Goal: Task Accomplishment & Management: Use online tool/utility

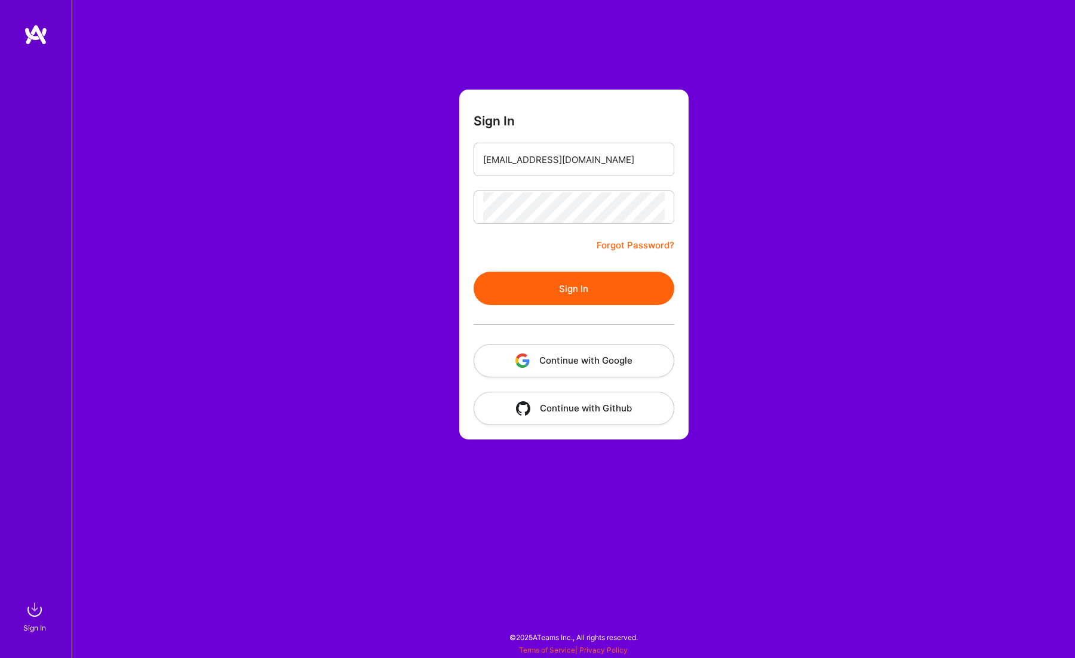
click at [533, 282] on button "Sign In" at bounding box center [574, 288] width 201 height 33
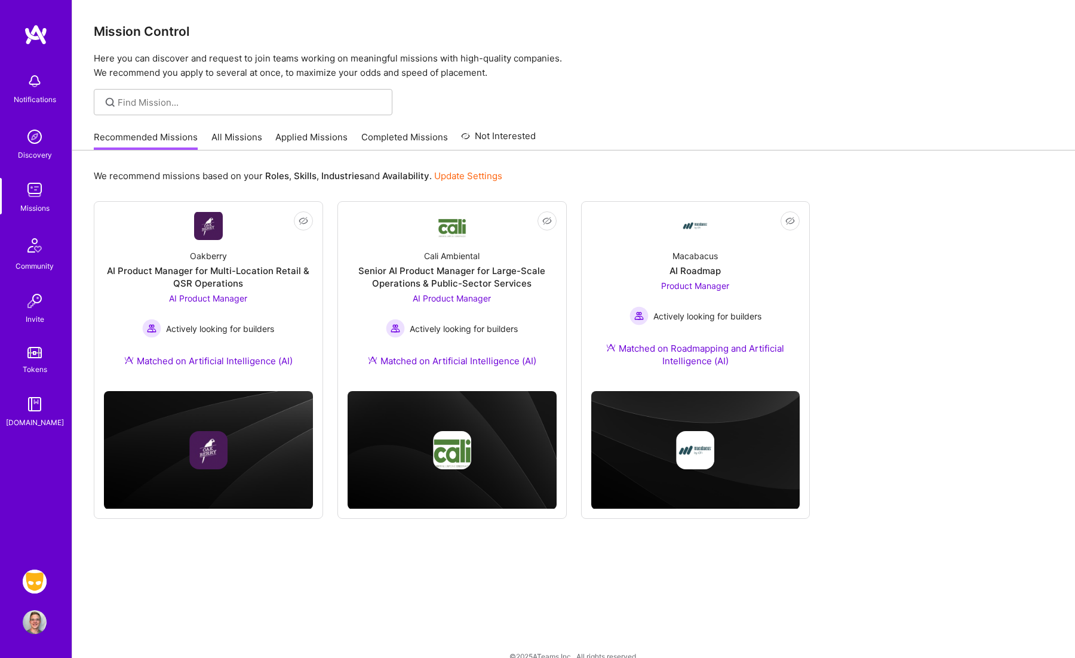
click at [36, 578] on img at bounding box center [35, 582] width 24 height 24
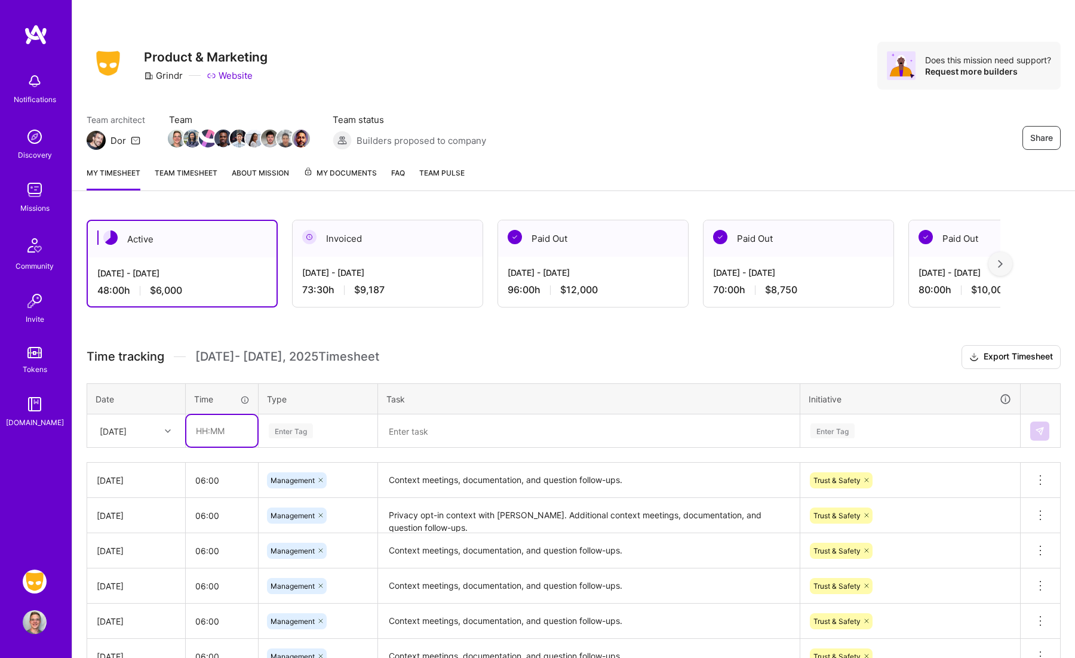
click at [207, 442] on input "text" at bounding box center [221, 431] width 71 height 32
type input "06:00"
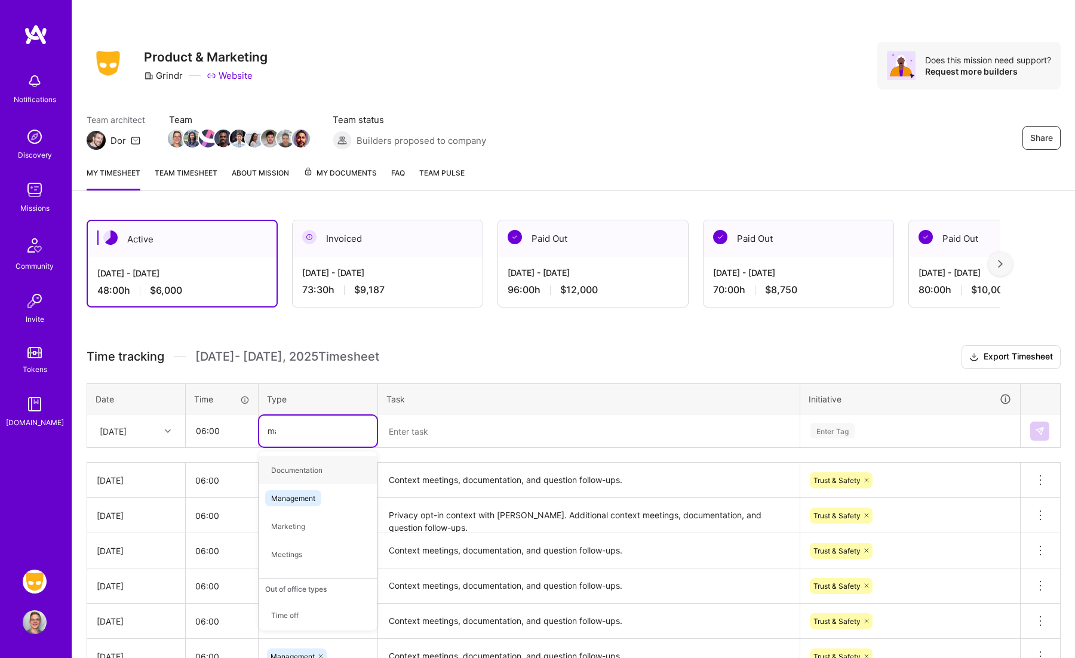
type input "man"
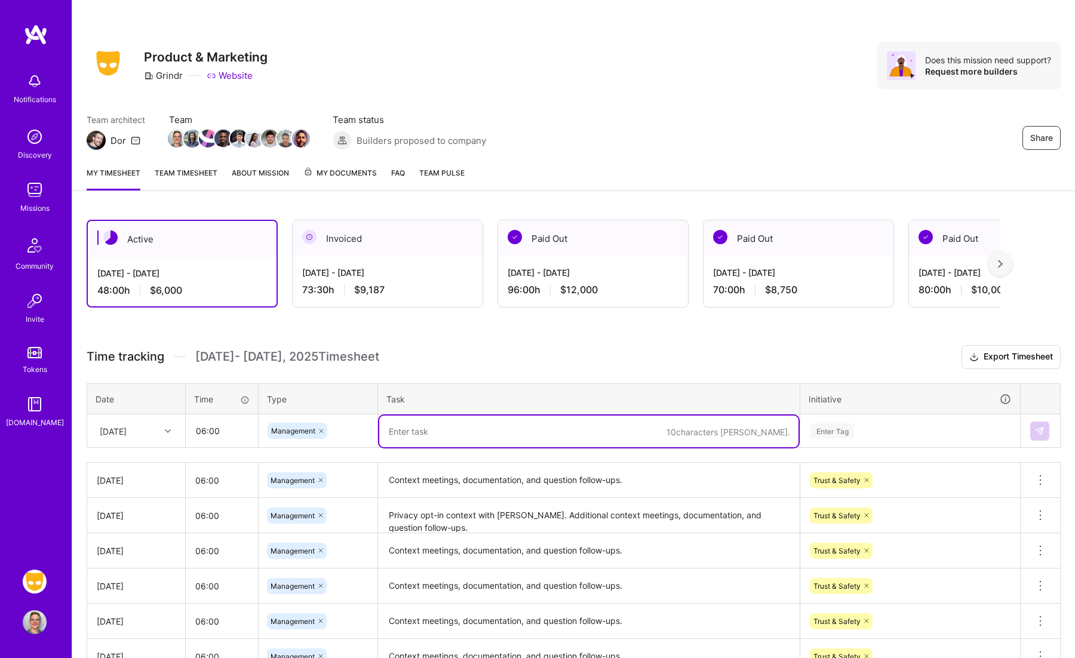
click at [653, 477] on textarea "Context meetings, documentation, and question follow-ups." at bounding box center [588, 480] width 419 height 33
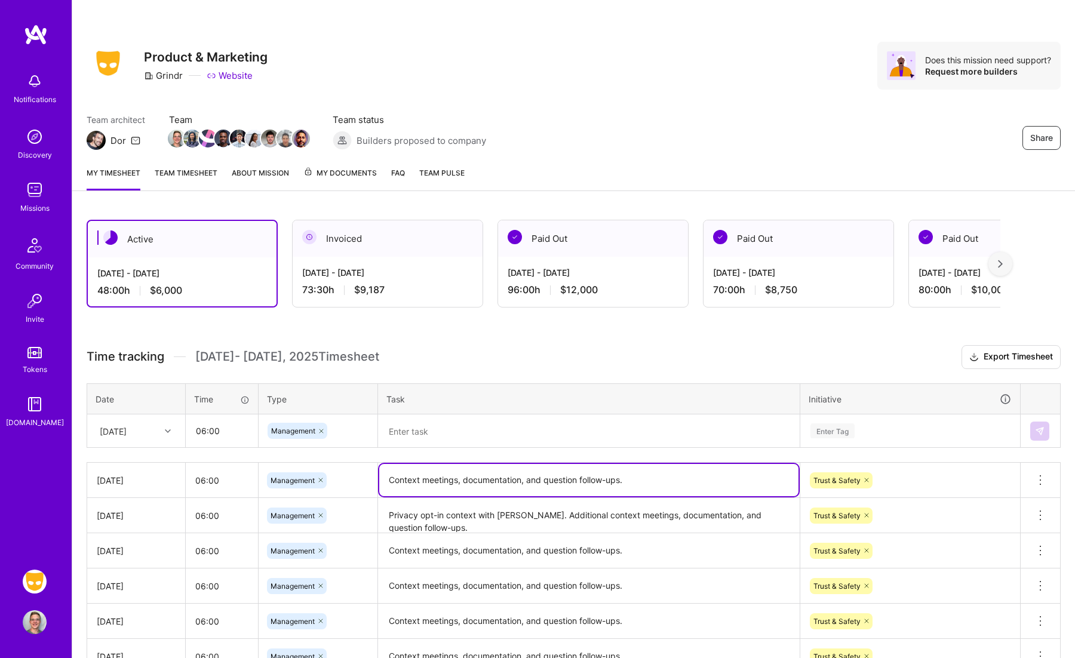
click at [562, 422] on textarea at bounding box center [588, 432] width 419 height 32
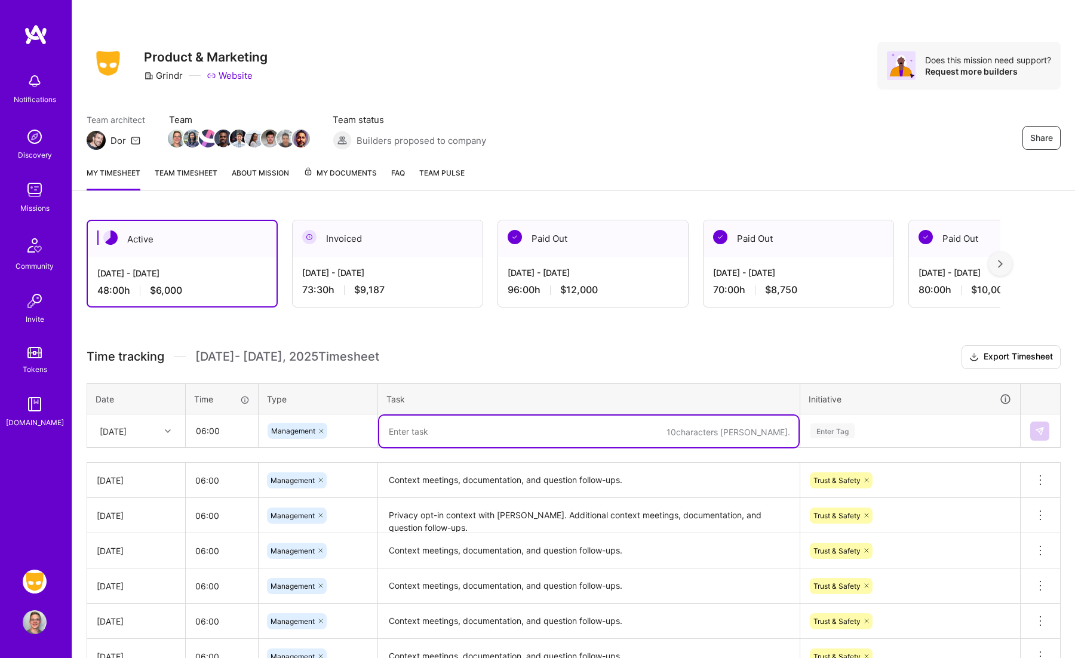
paste textarea "Context meetings, documentation, and question follow-ups."
type textarea "Context meetings, documentation, and question follow-ups."
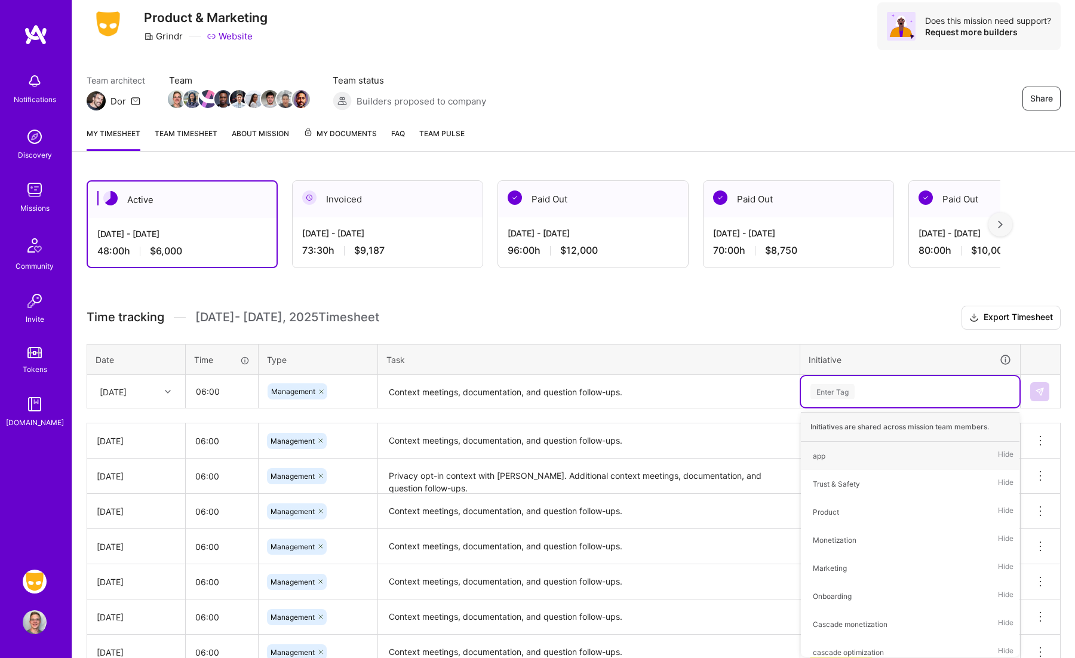
scroll to position [41, 0]
type input "tr"
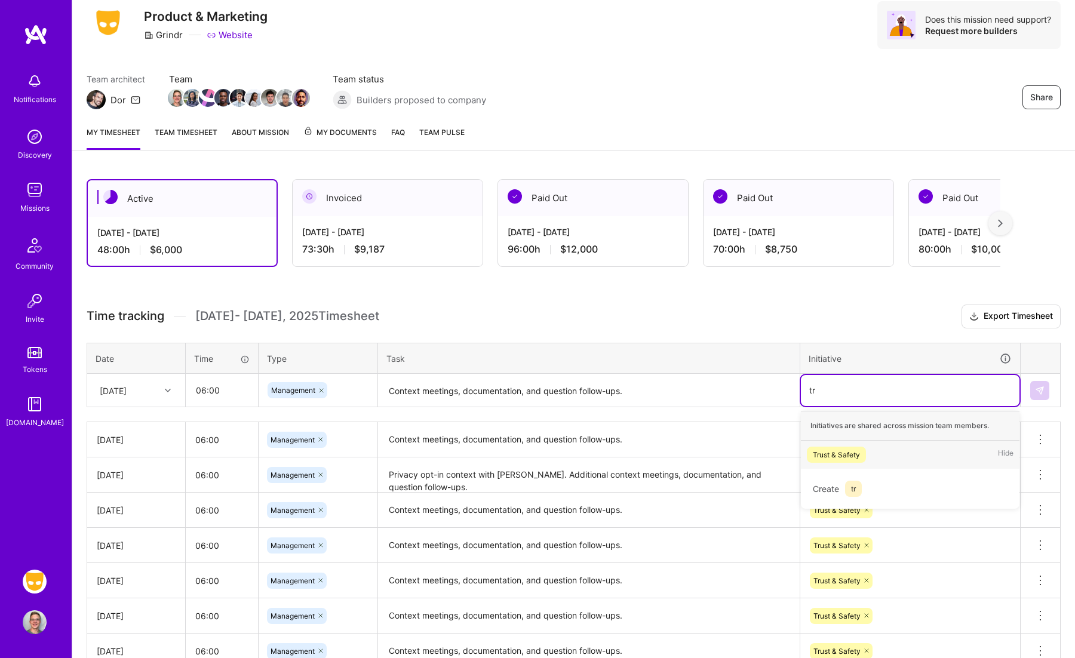
click at [833, 453] on div "Trust & Safety" at bounding box center [836, 454] width 47 height 13
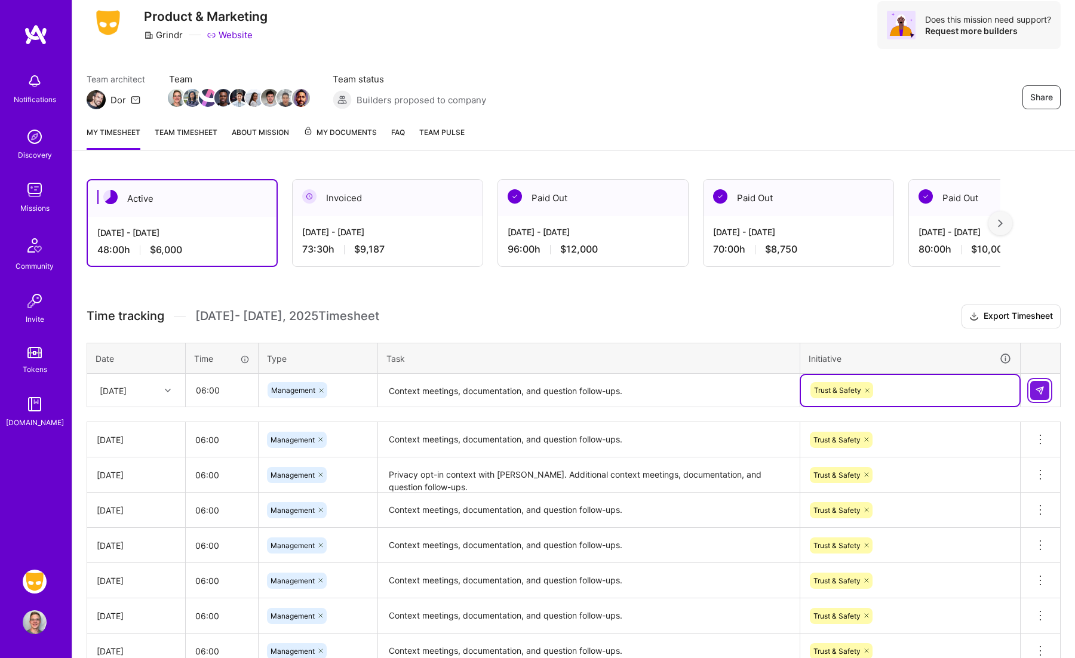
click at [1032, 381] on button at bounding box center [1039, 390] width 19 height 19
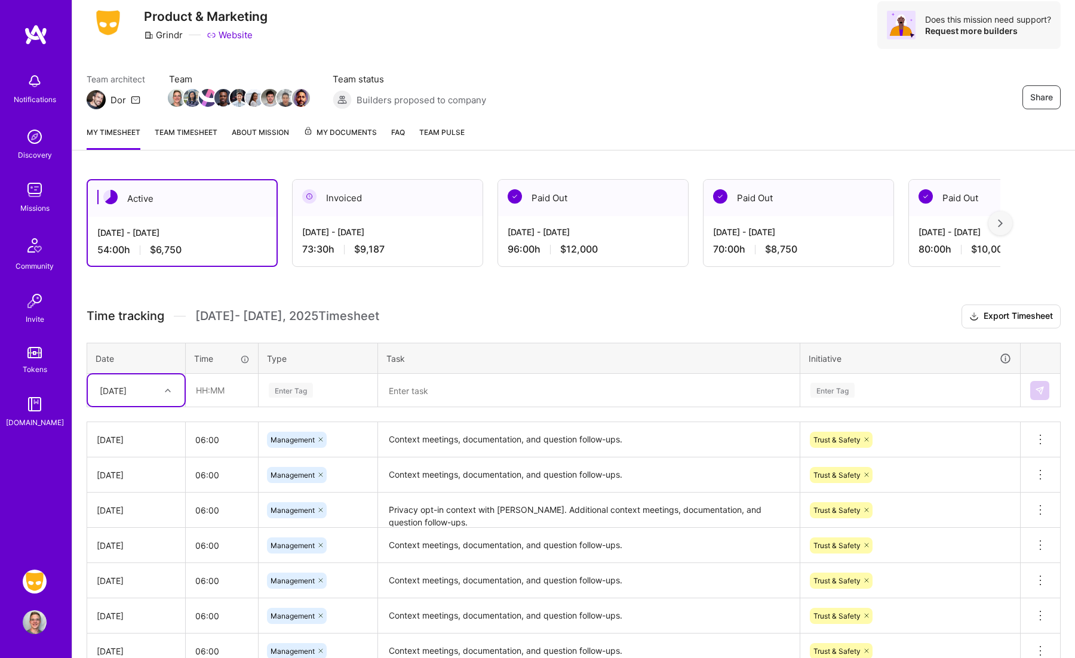
scroll to position [9, 0]
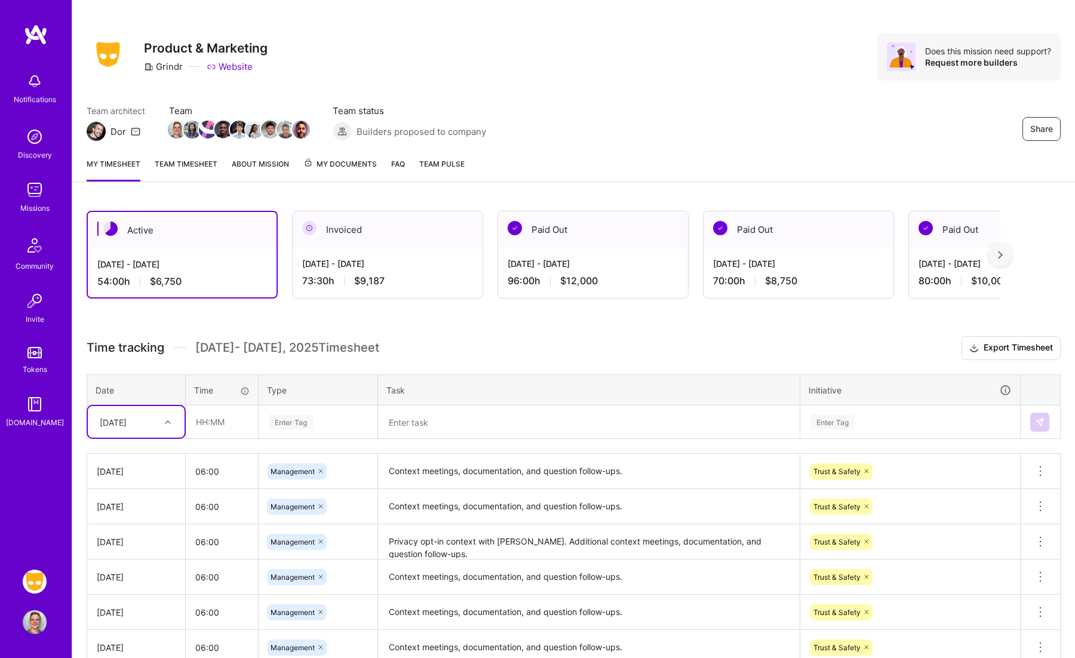
click at [43, 191] on img at bounding box center [35, 190] width 24 height 24
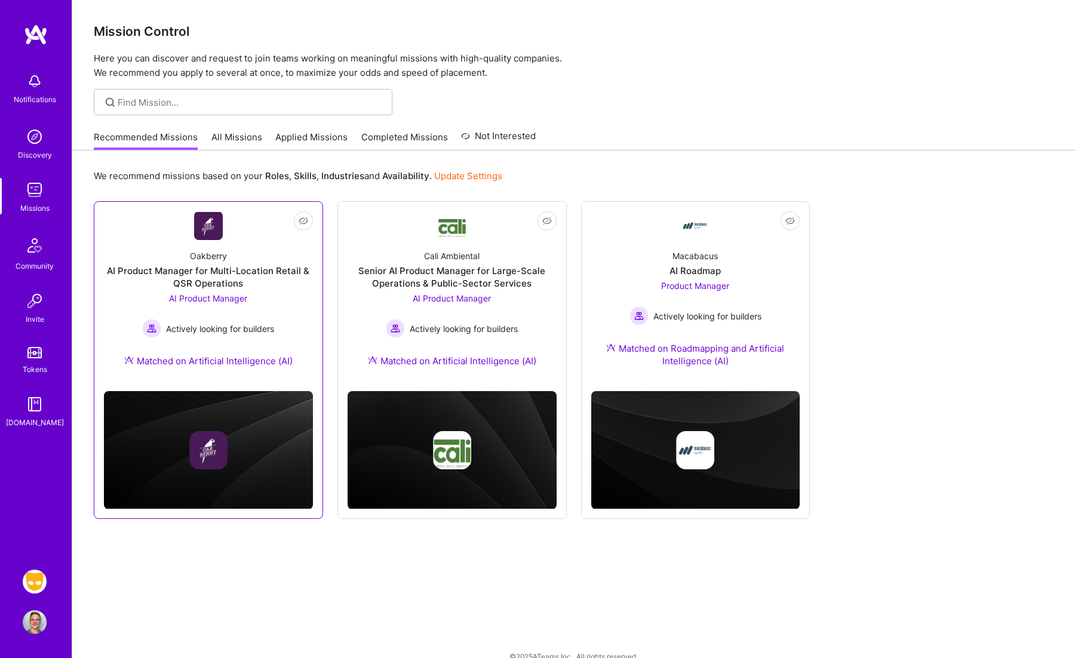
click at [236, 237] on link "Not Interested Oakberry AI Product Manager for Multi-Location Retail & QSR Oper…" at bounding box center [208, 296] width 209 height 170
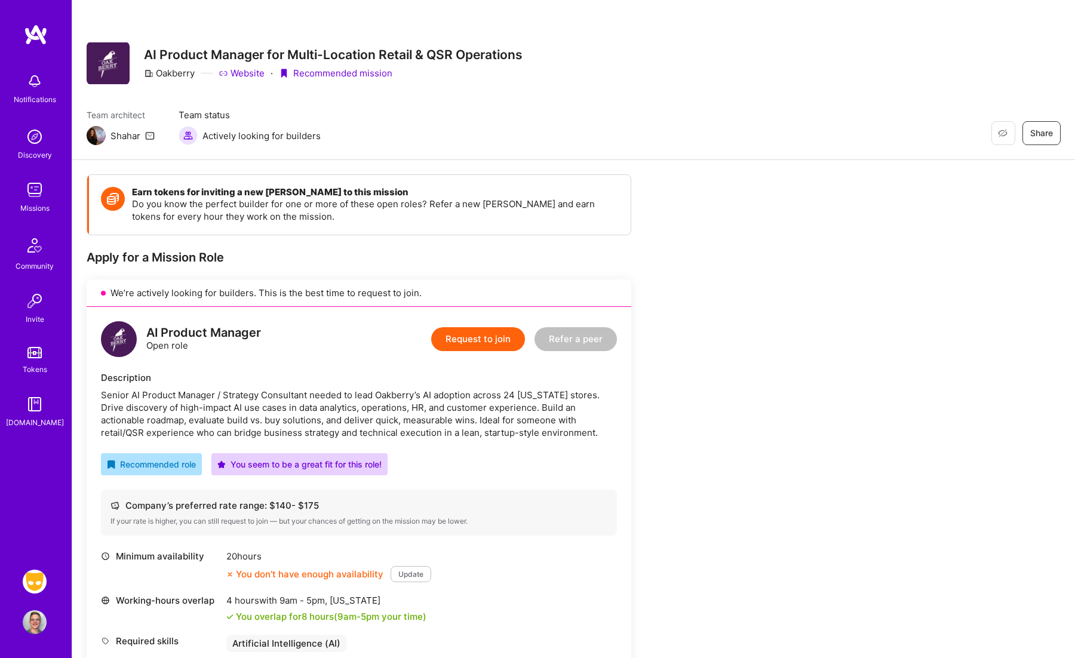
scroll to position [29, 0]
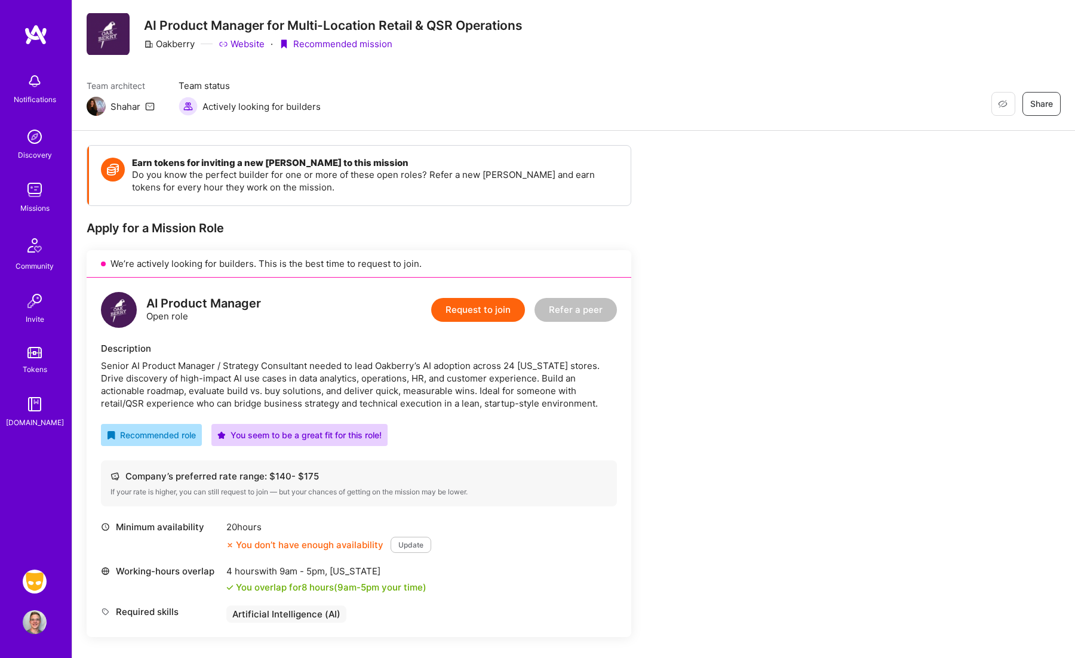
click at [177, 43] on div "Oakberry" at bounding box center [169, 44] width 51 height 13
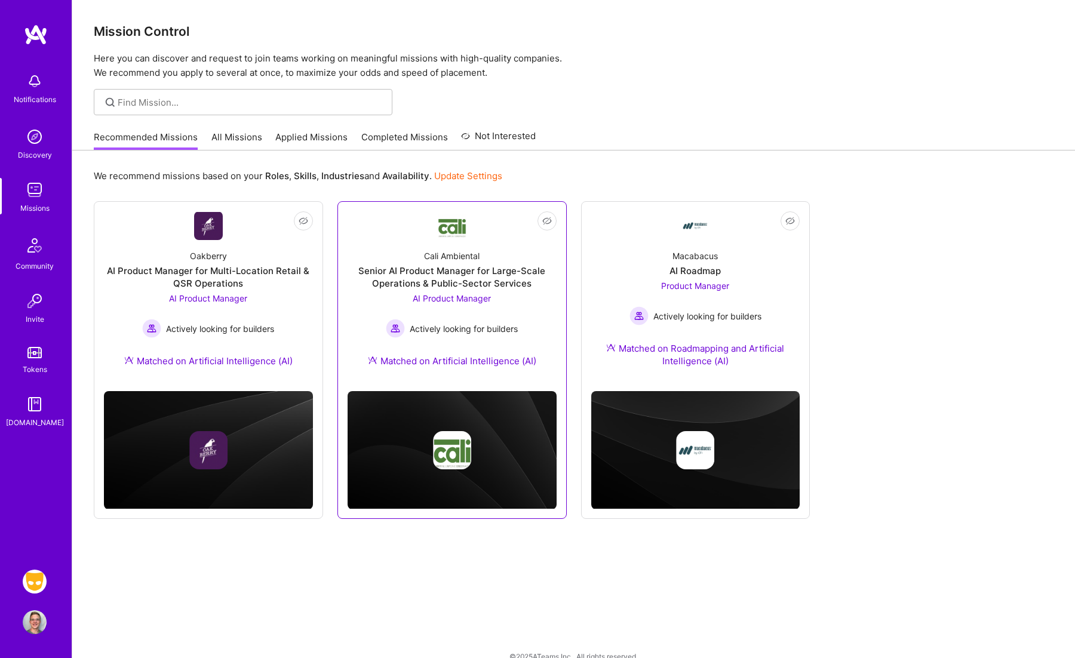
click at [468, 226] on link "Not Interested Cali Ambiental Senior AI Product Manager for Large-Scale Operati…" at bounding box center [452, 296] width 209 height 170
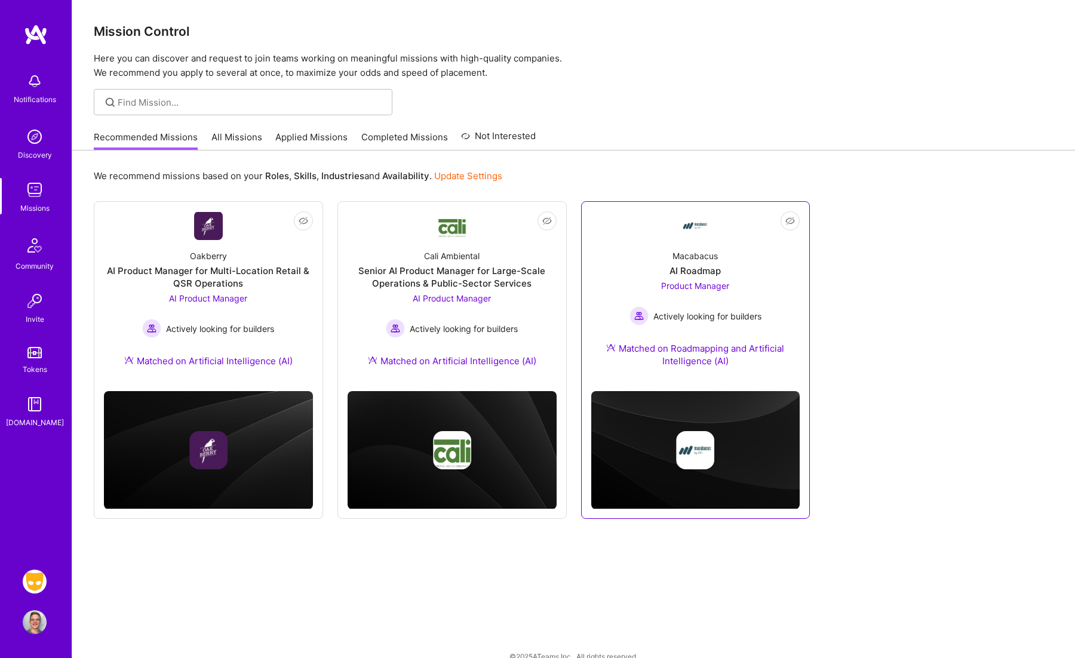
click at [674, 224] on link "Not Interested Macabacus AI Roadmap Product Manager Actively looking for builde…" at bounding box center [695, 296] width 209 height 170
